Goal: Transaction & Acquisition: Register for event/course

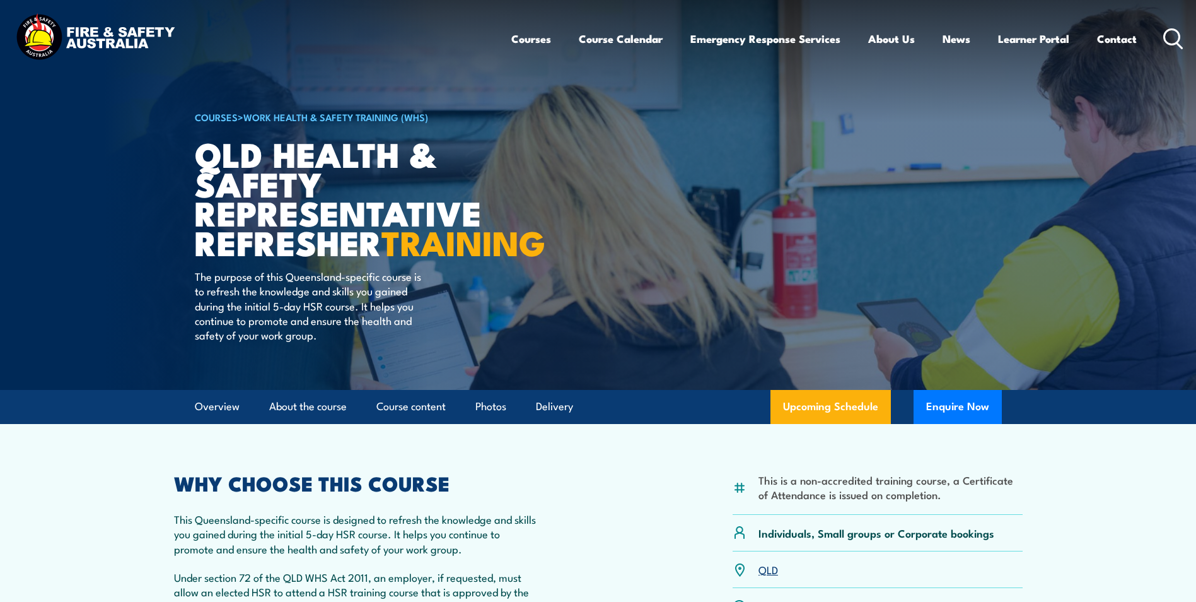
drag, startPoint x: 858, startPoint y: 442, endPoint x: 830, endPoint y: 450, distance: 28.9
click at [858, 424] on link "Upcoming Schedule" at bounding box center [831, 407] width 120 height 34
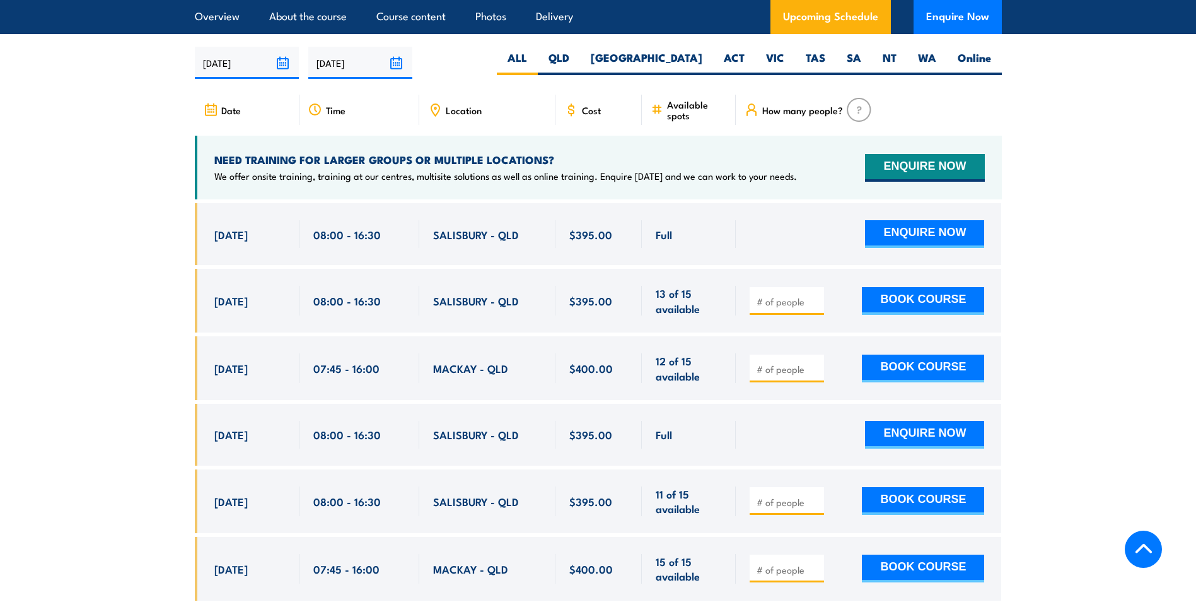
scroll to position [2211, 0]
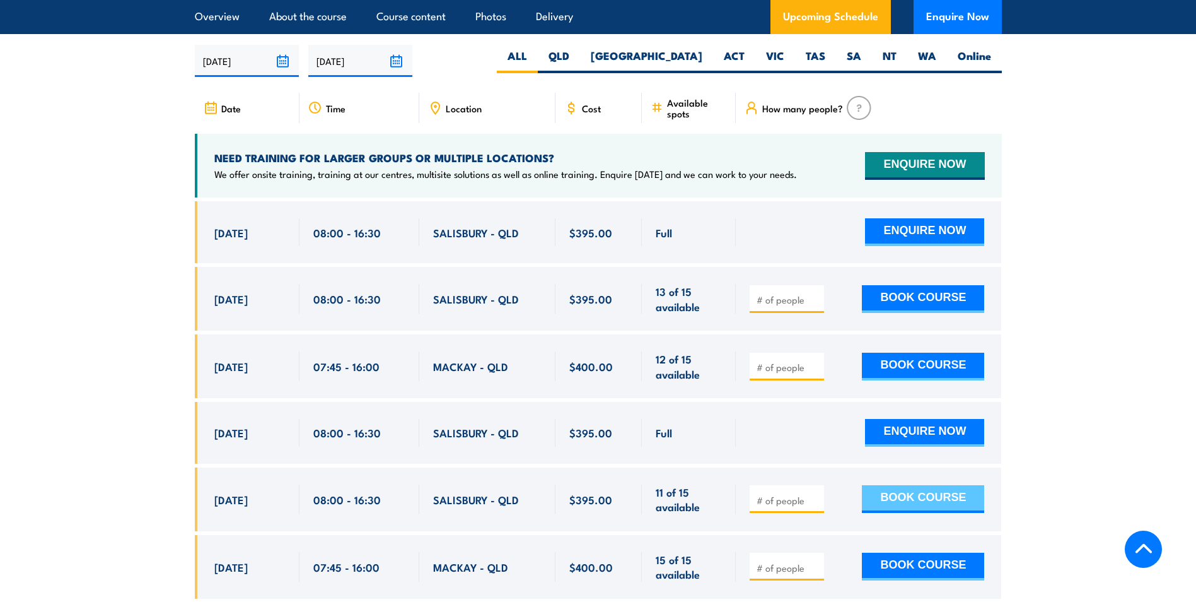
click at [928, 513] on button "BOOK COURSE" at bounding box center [923, 499] width 122 height 28
click at [803, 506] on input "number" at bounding box center [788, 500] width 63 height 13
type input "1"
click at [815, 506] on input "1" at bounding box center [788, 500] width 63 height 13
click at [912, 510] on button "BOOK COURSE" at bounding box center [923, 499] width 122 height 28
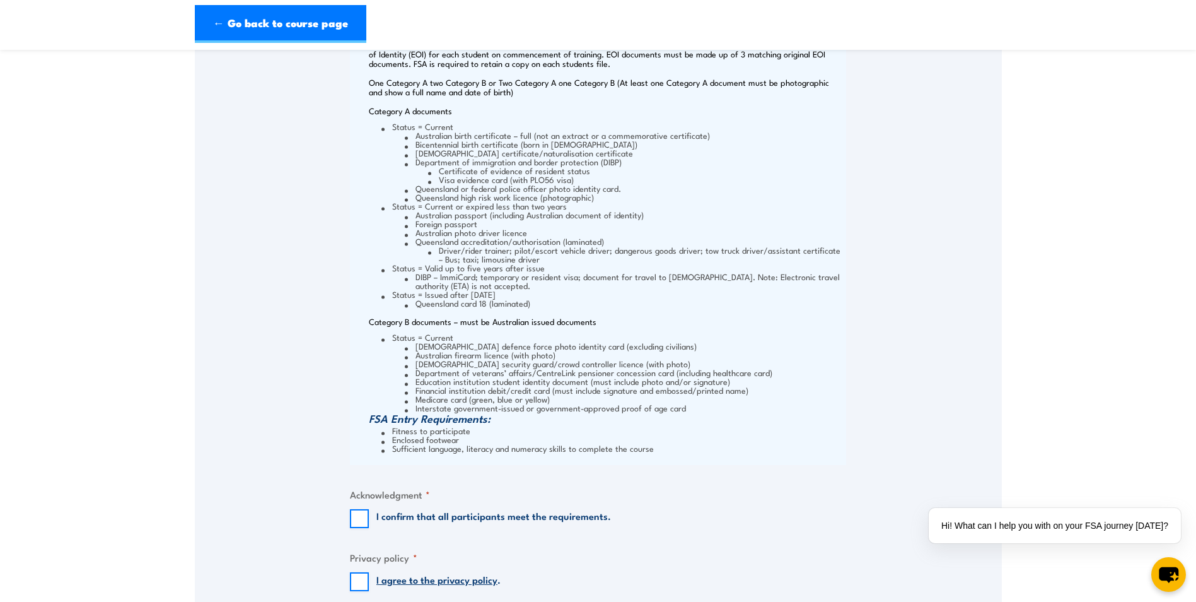
scroll to position [1135, 0]
click at [354, 517] on input "I confirm that all participants meet the requirements." at bounding box center [359, 517] width 19 height 19
checkbox input "true"
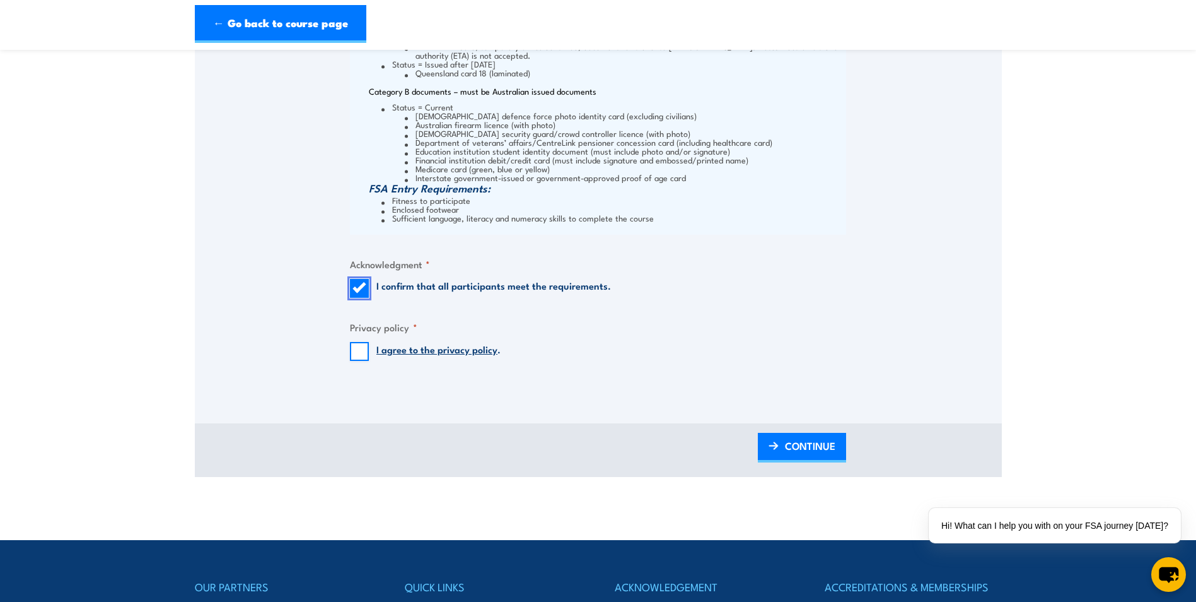
scroll to position [1387, 0]
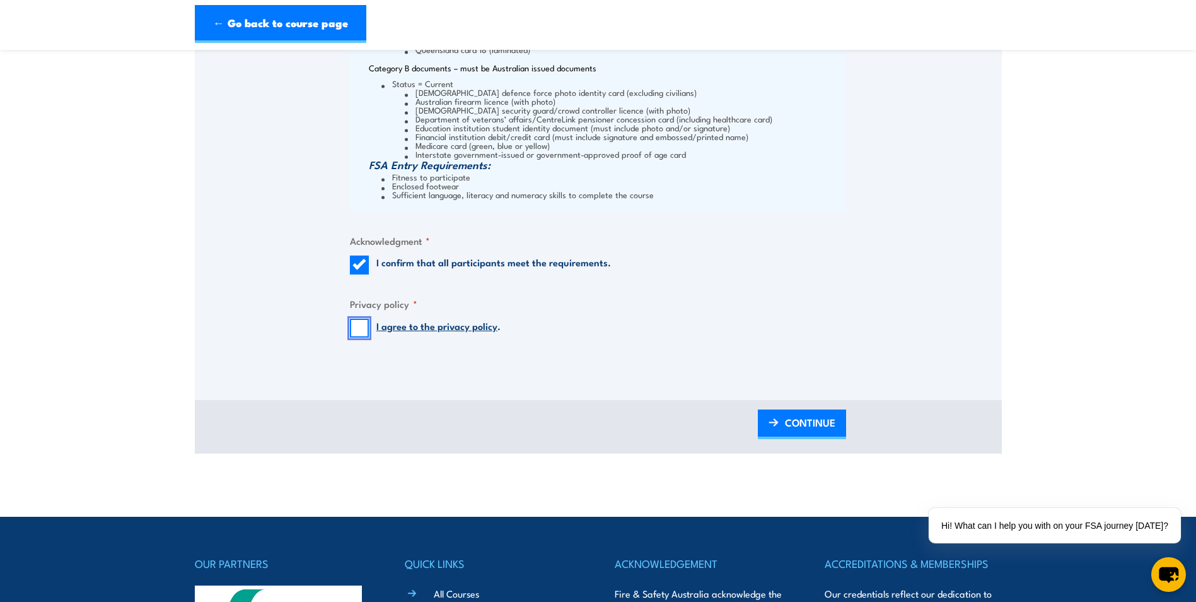
click at [361, 327] on input "I agree to the privacy policy ." at bounding box center [359, 327] width 19 height 19
checkbox input "true"
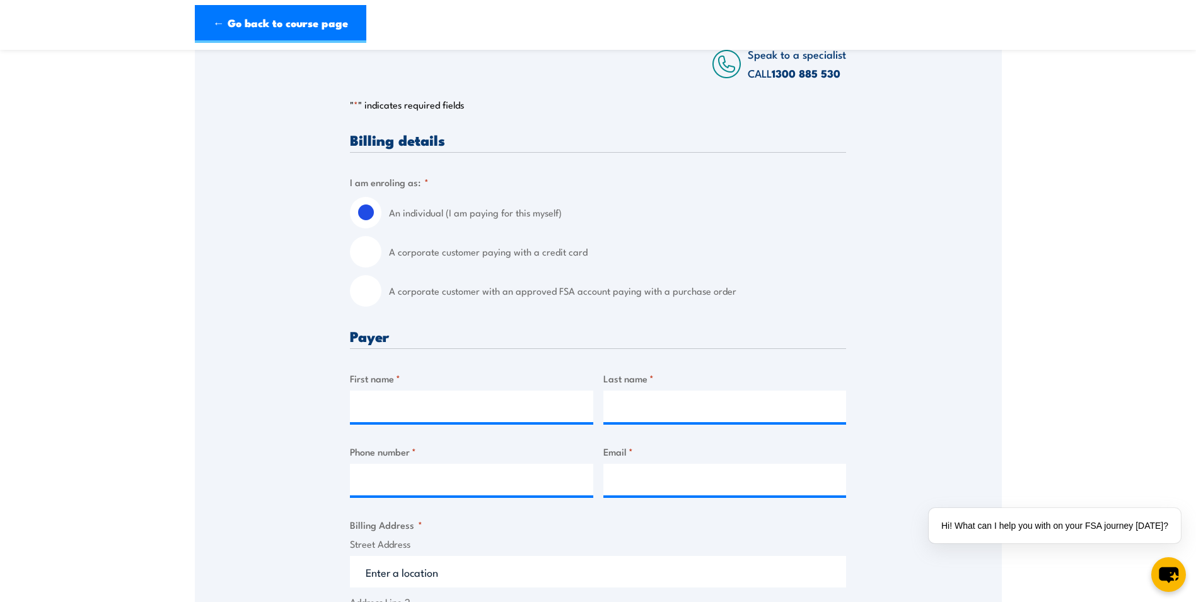
scroll to position [189, 0]
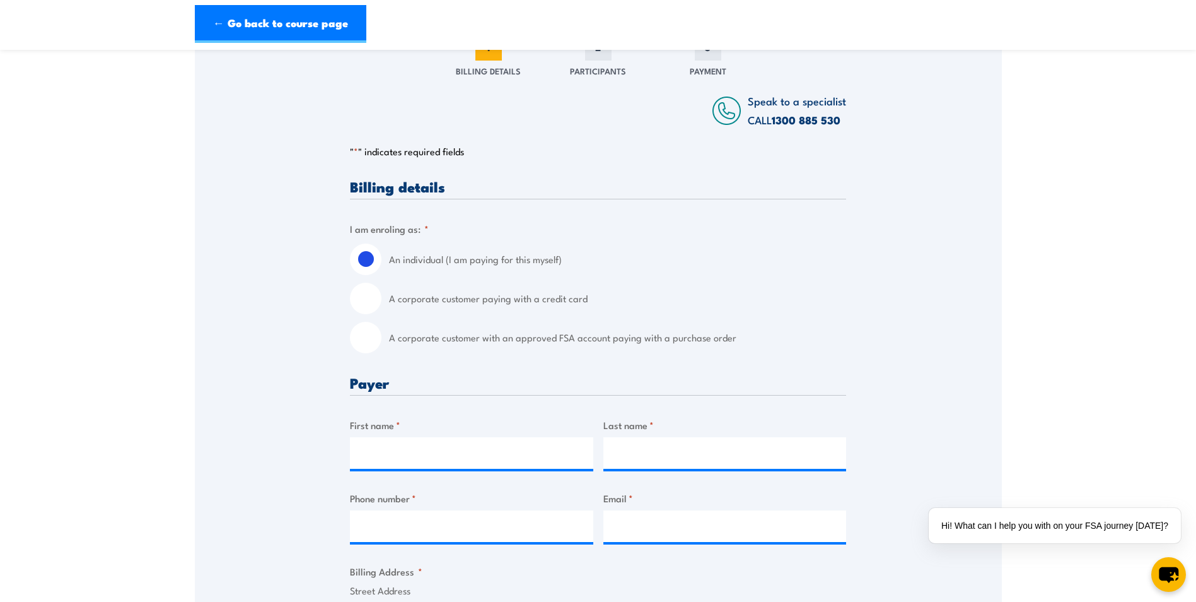
click at [359, 301] on input "A corporate customer paying with a credit card" at bounding box center [366, 299] width 32 height 32
radio input "true"
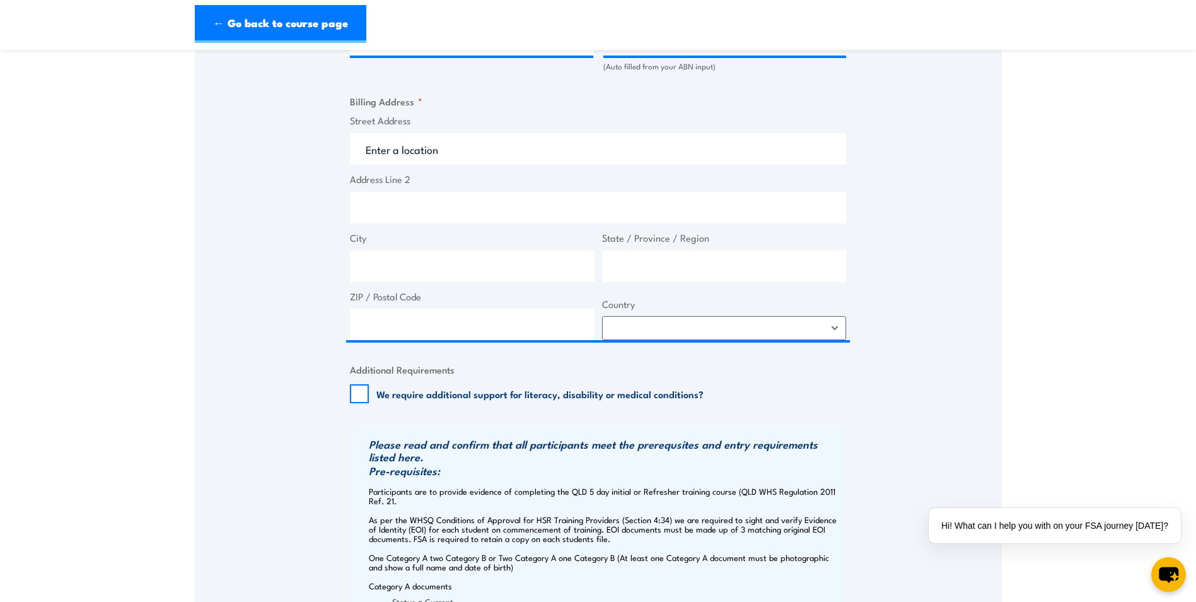
scroll to position [883, 0]
